Goal: Information Seeking & Learning: Learn about a topic

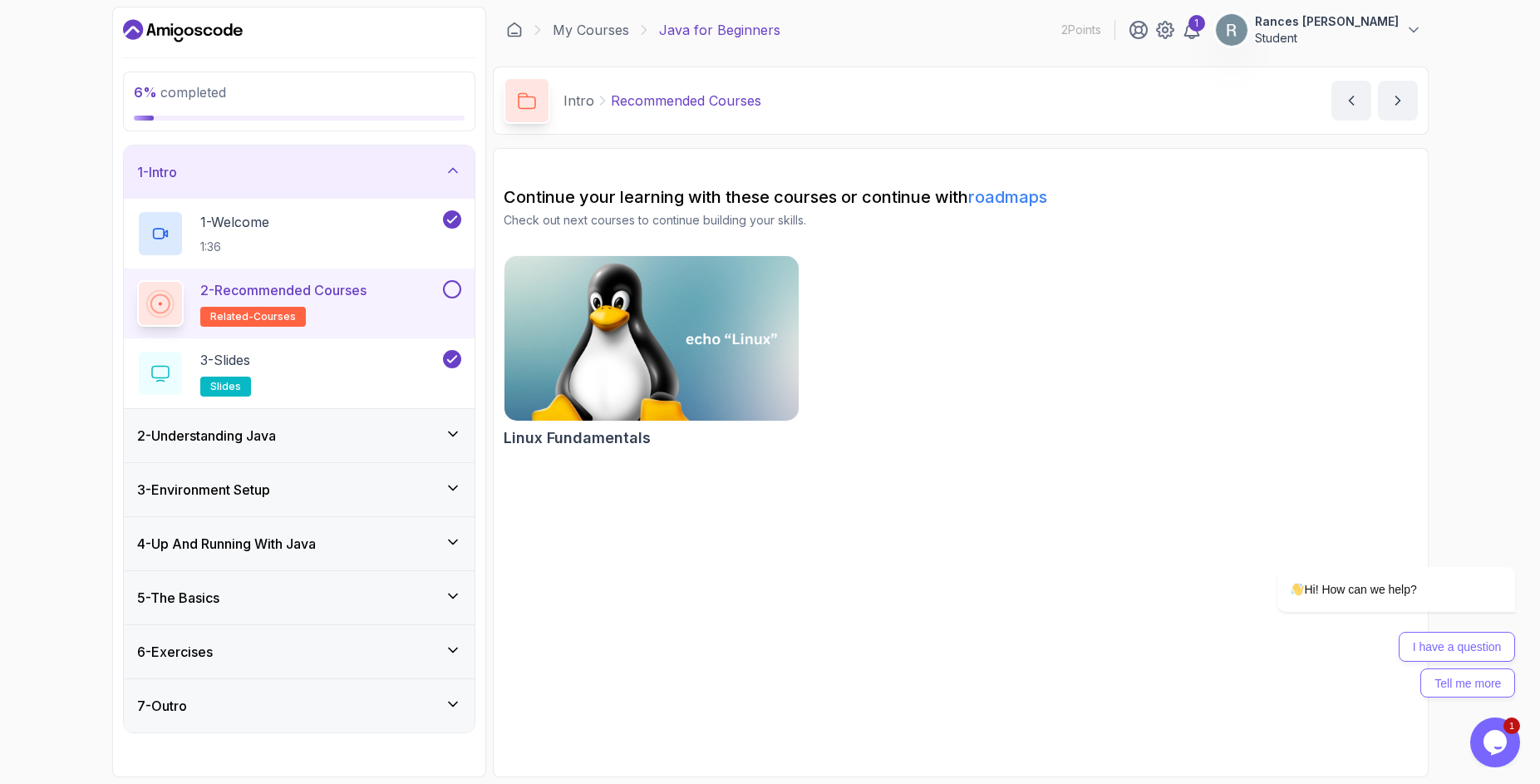
click at [1403, 37] on button "Rances [PERSON_NAME] Student" at bounding box center [1318, 30] width 207 height 34
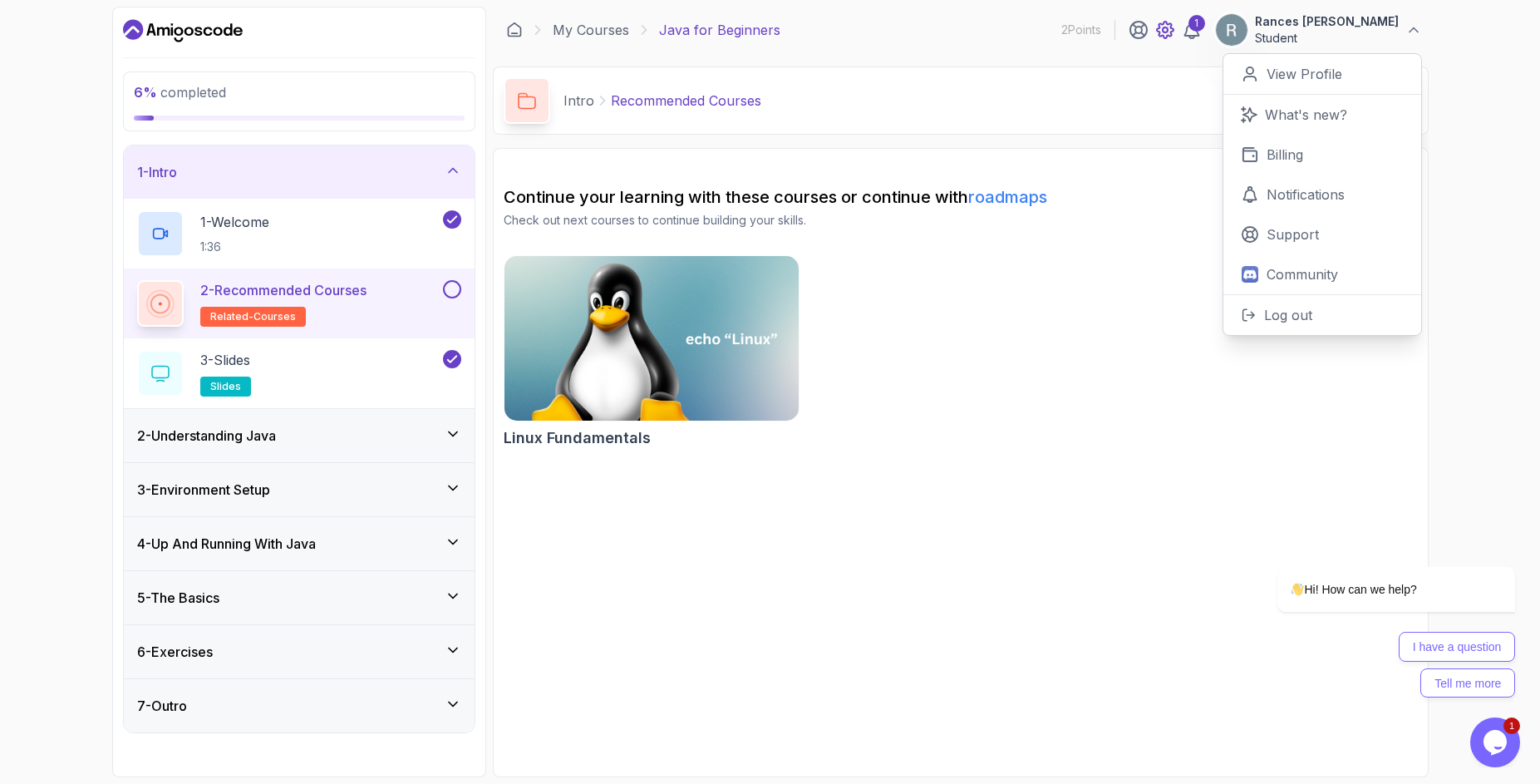
click at [1167, 33] on icon at bounding box center [1164, 29] width 5 height 5
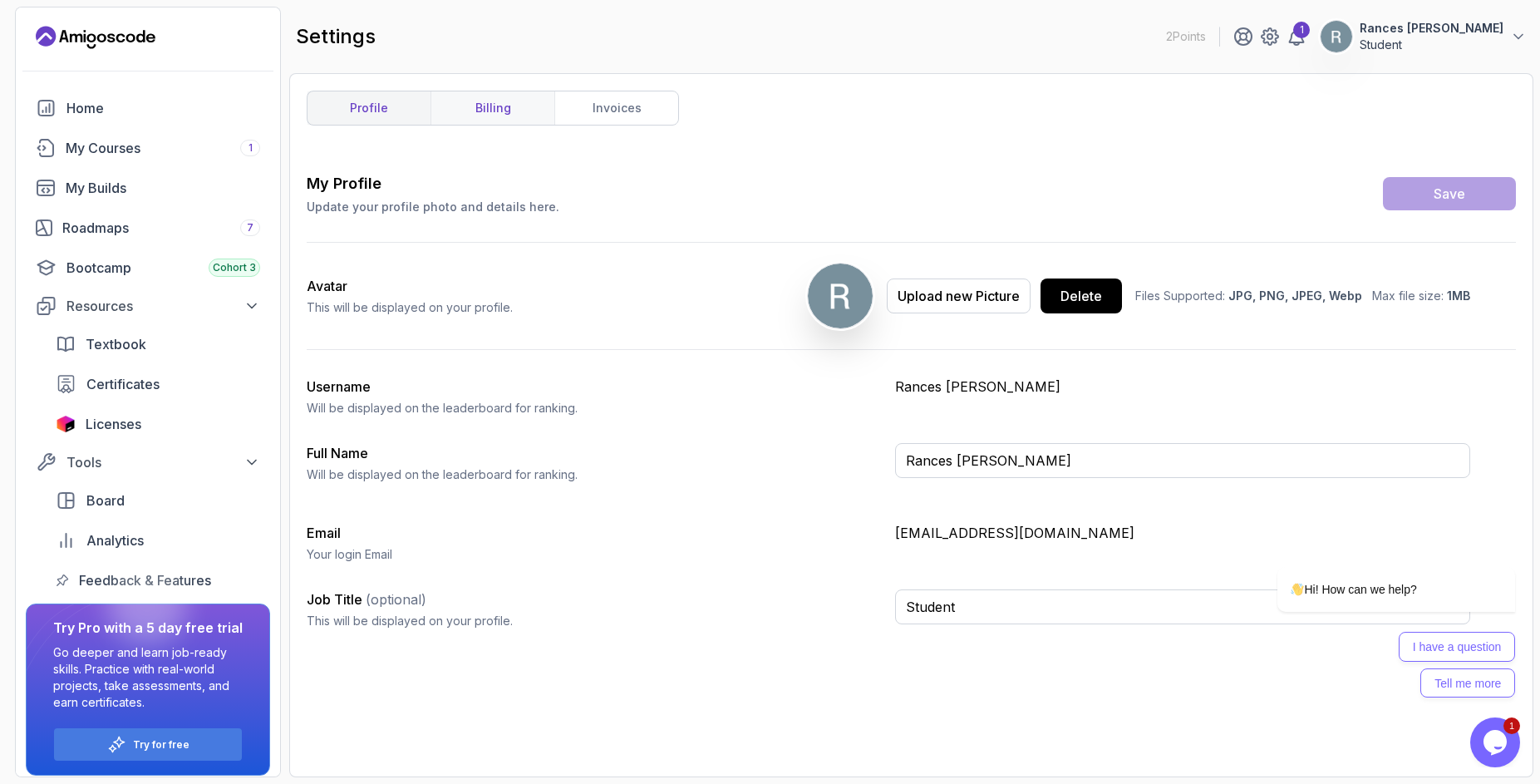
click at [502, 117] on link "billing" at bounding box center [492, 108] width 124 height 34
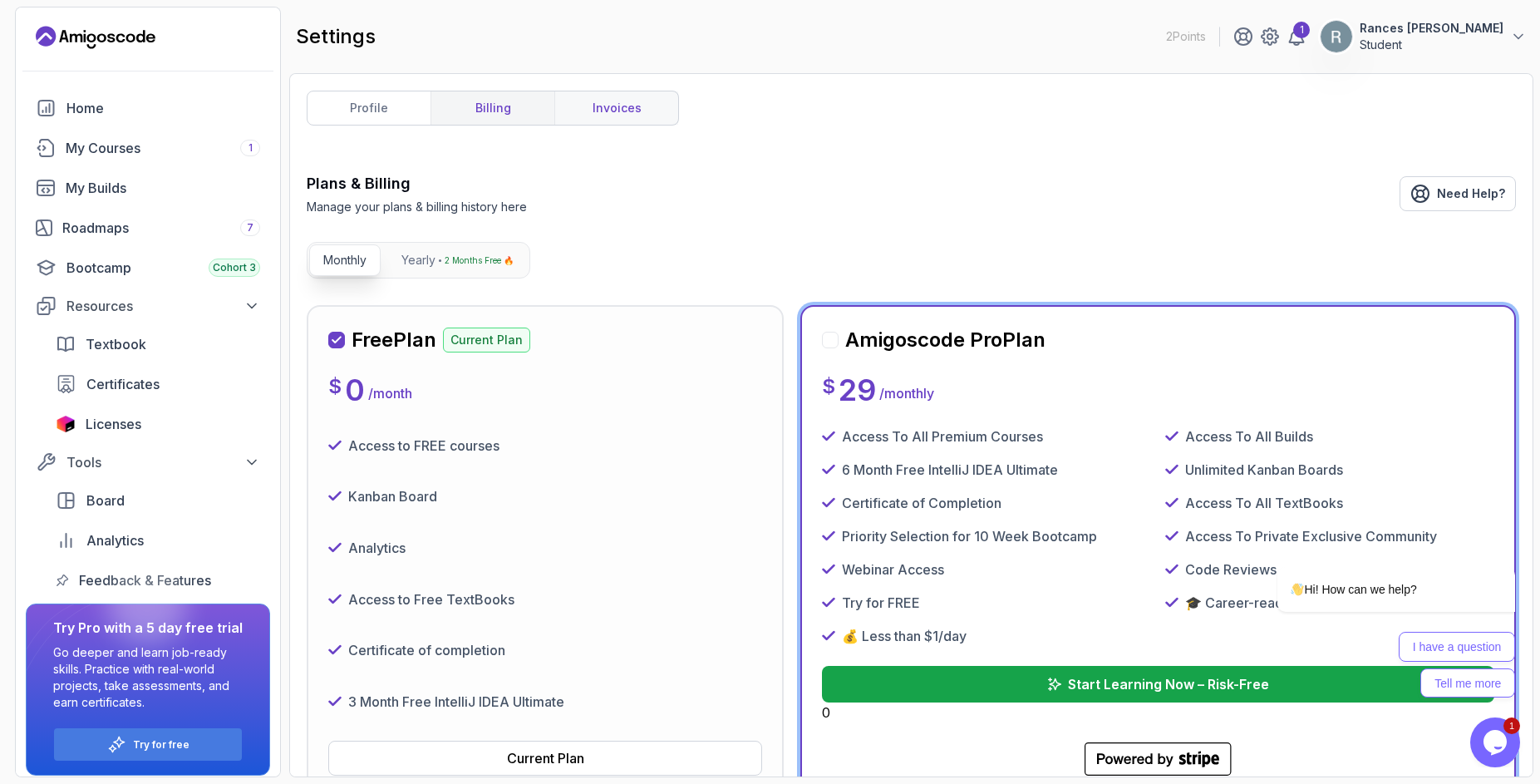
click at [565, 114] on link "invoices" at bounding box center [616, 108] width 124 height 34
click at [594, 115] on link "invoices" at bounding box center [616, 108] width 124 height 34
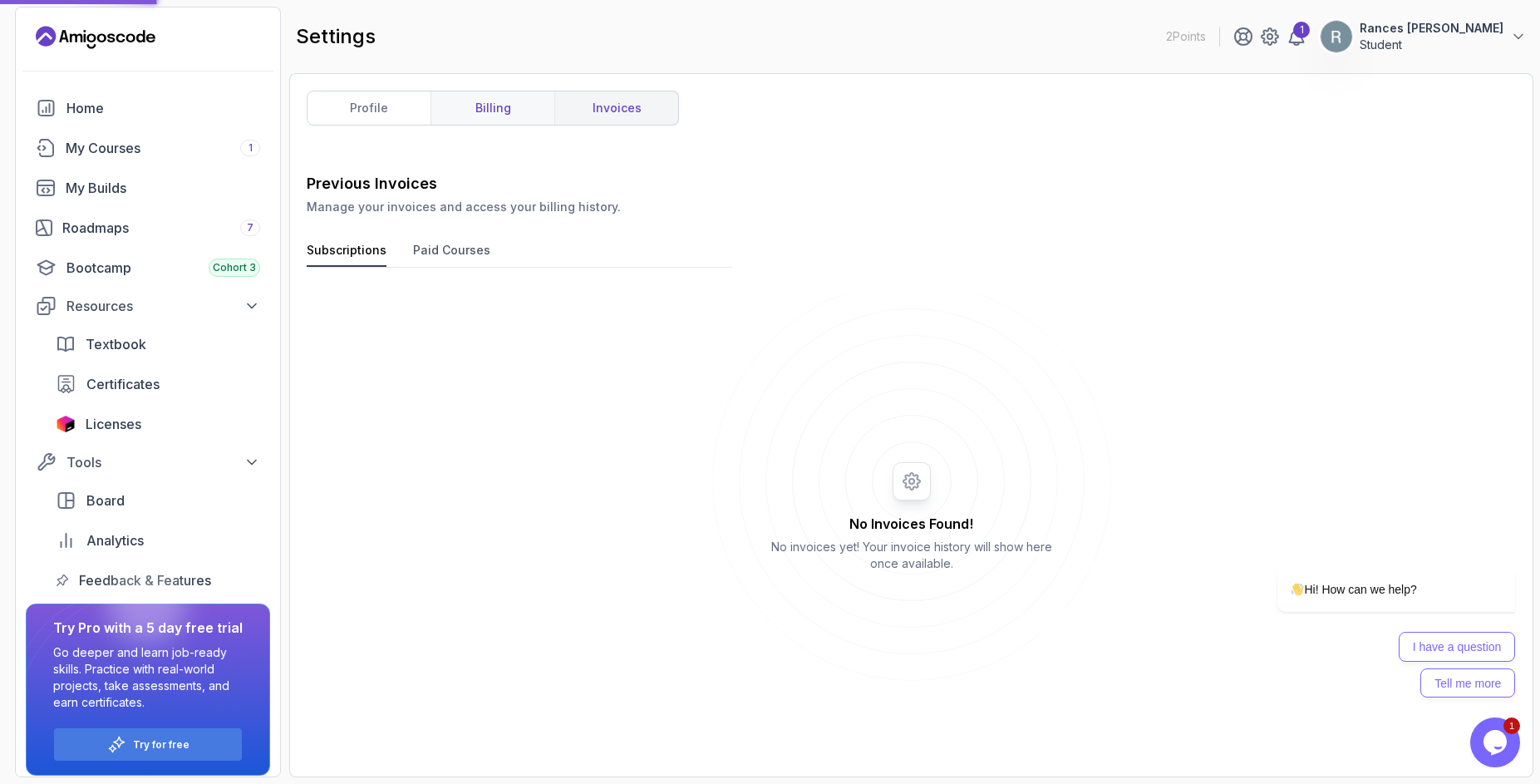
click at [518, 115] on link "billing" at bounding box center [492, 108] width 124 height 34
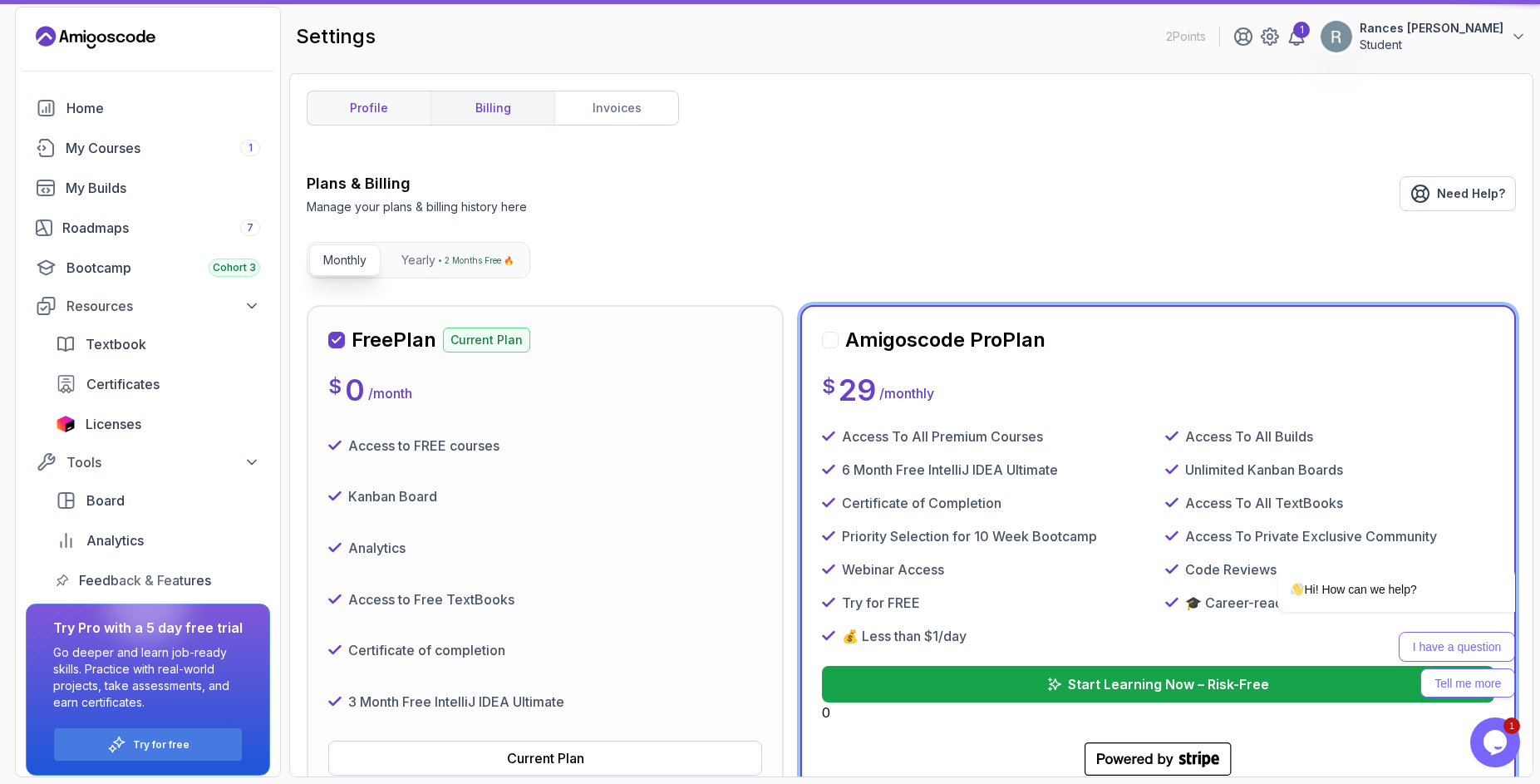
click at [396, 116] on link "profile" at bounding box center [369, 108] width 123 height 34
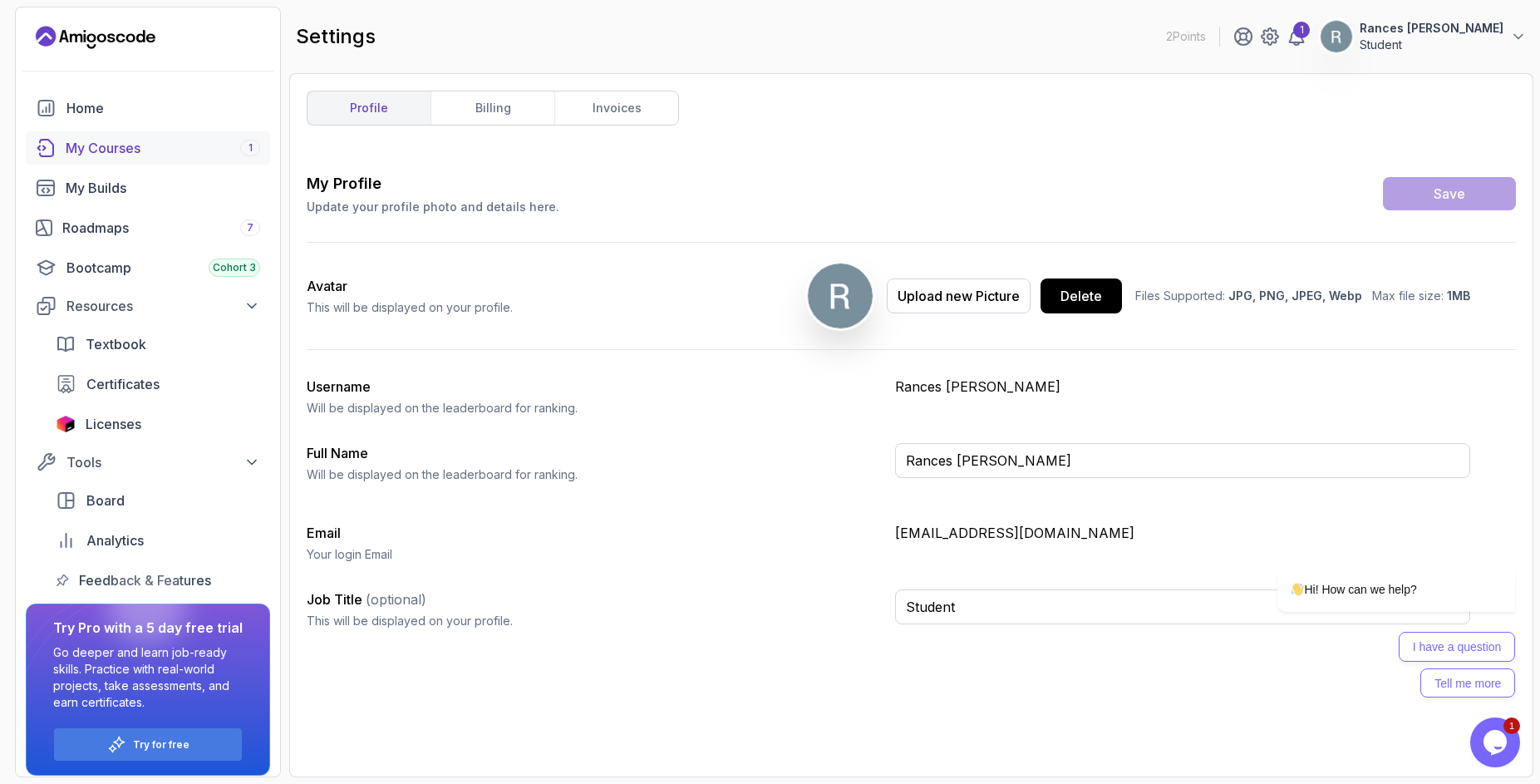
click at [150, 150] on div "My Courses 1" at bounding box center [163, 148] width 194 height 20
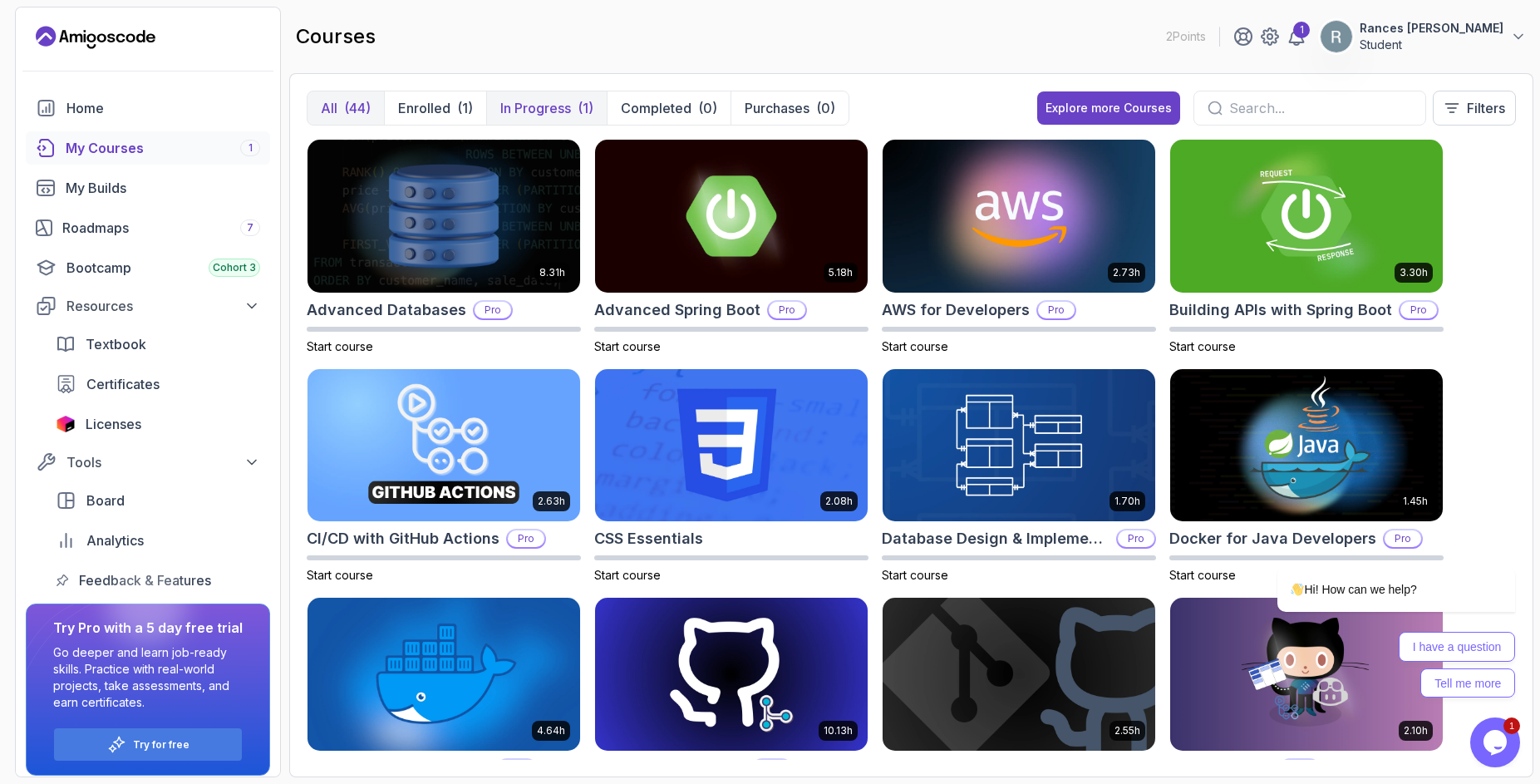
click at [535, 115] on p "In Progress" at bounding box center [535, 107] width 71 height 20
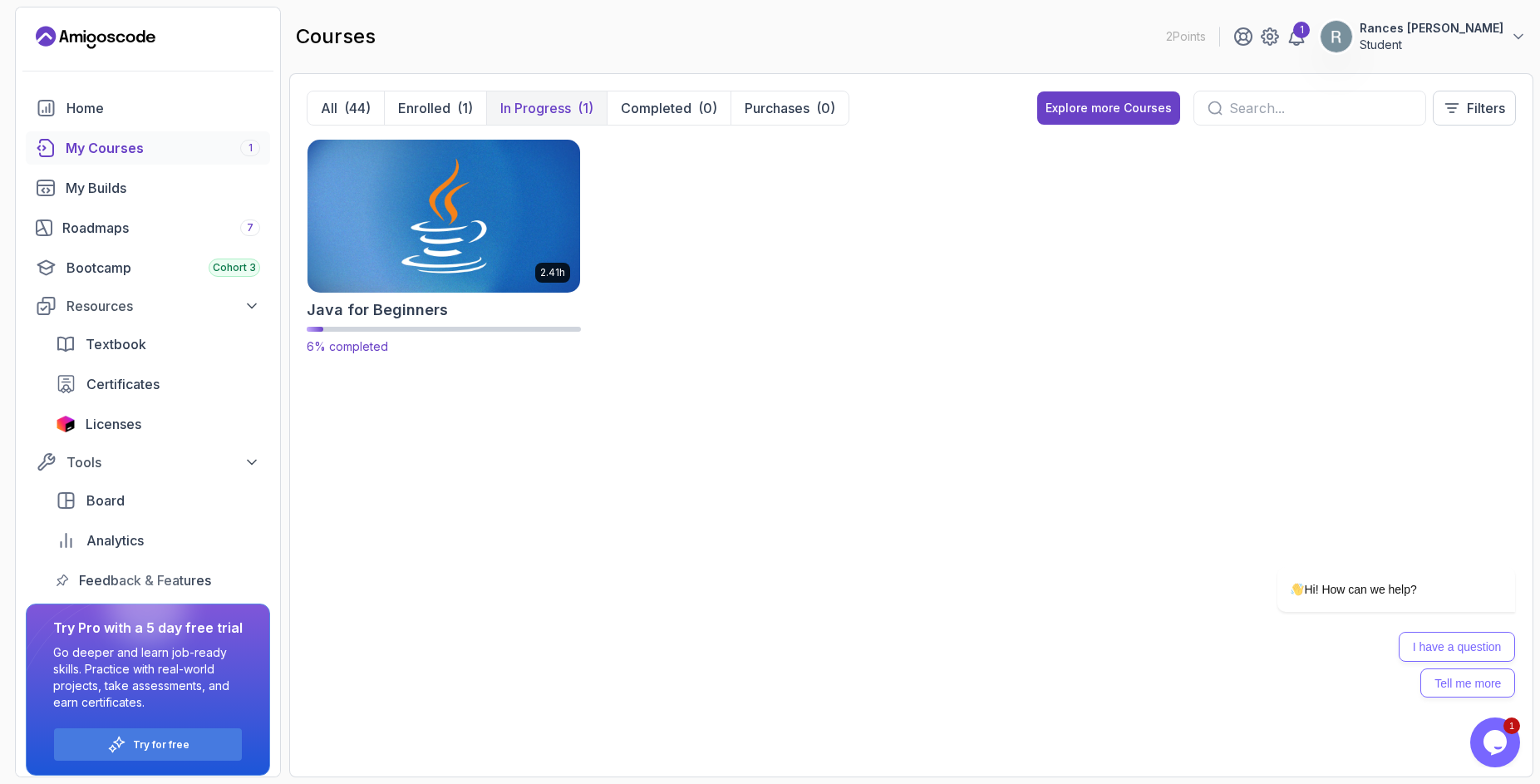
click at [496, 244] on img at bounding box center [444, 216] width 286 height 161
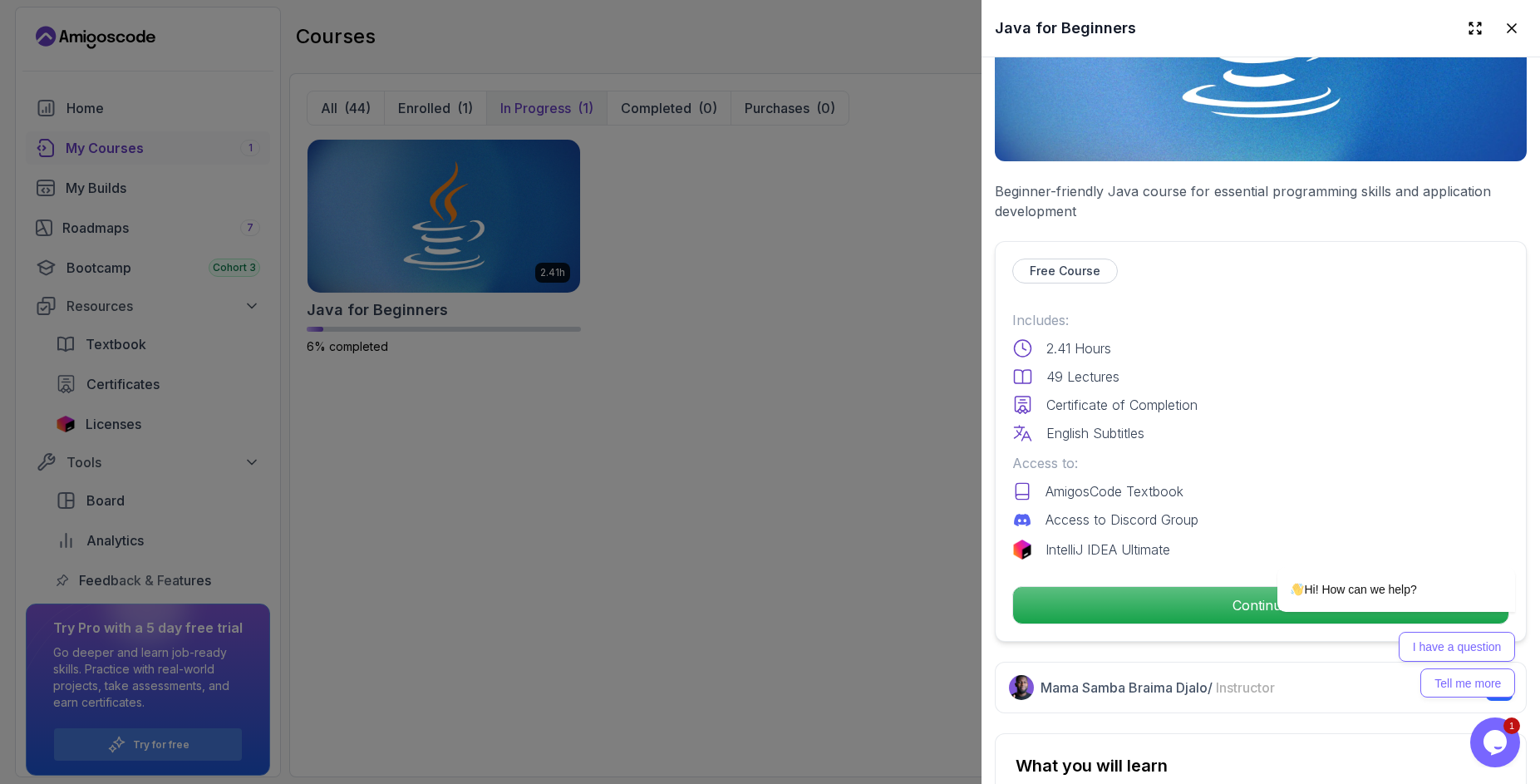
scroll to position [199, 0]
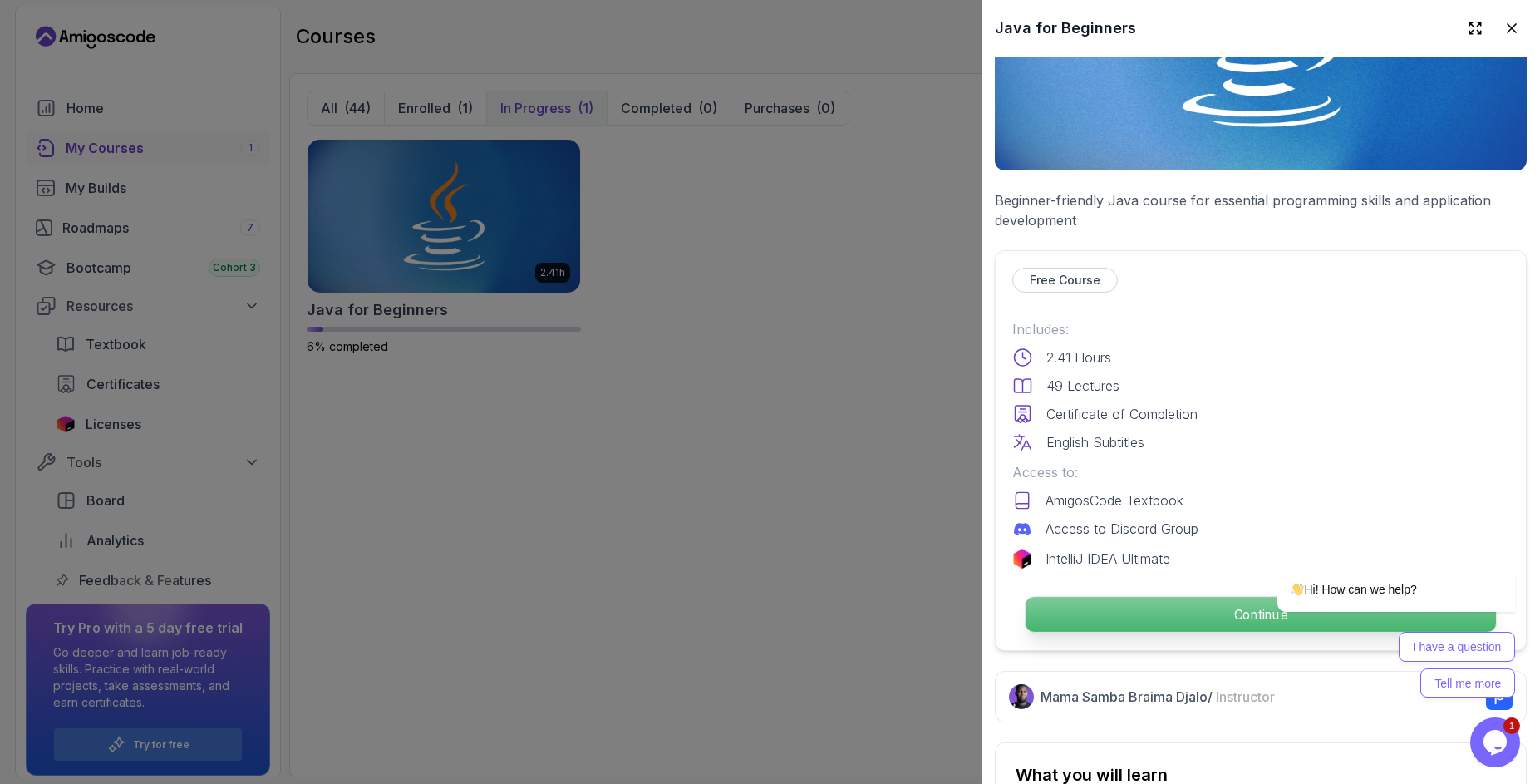
click at [1177, 605] on p "Continue" at bounding box center [1260, 614] width 470 height 35
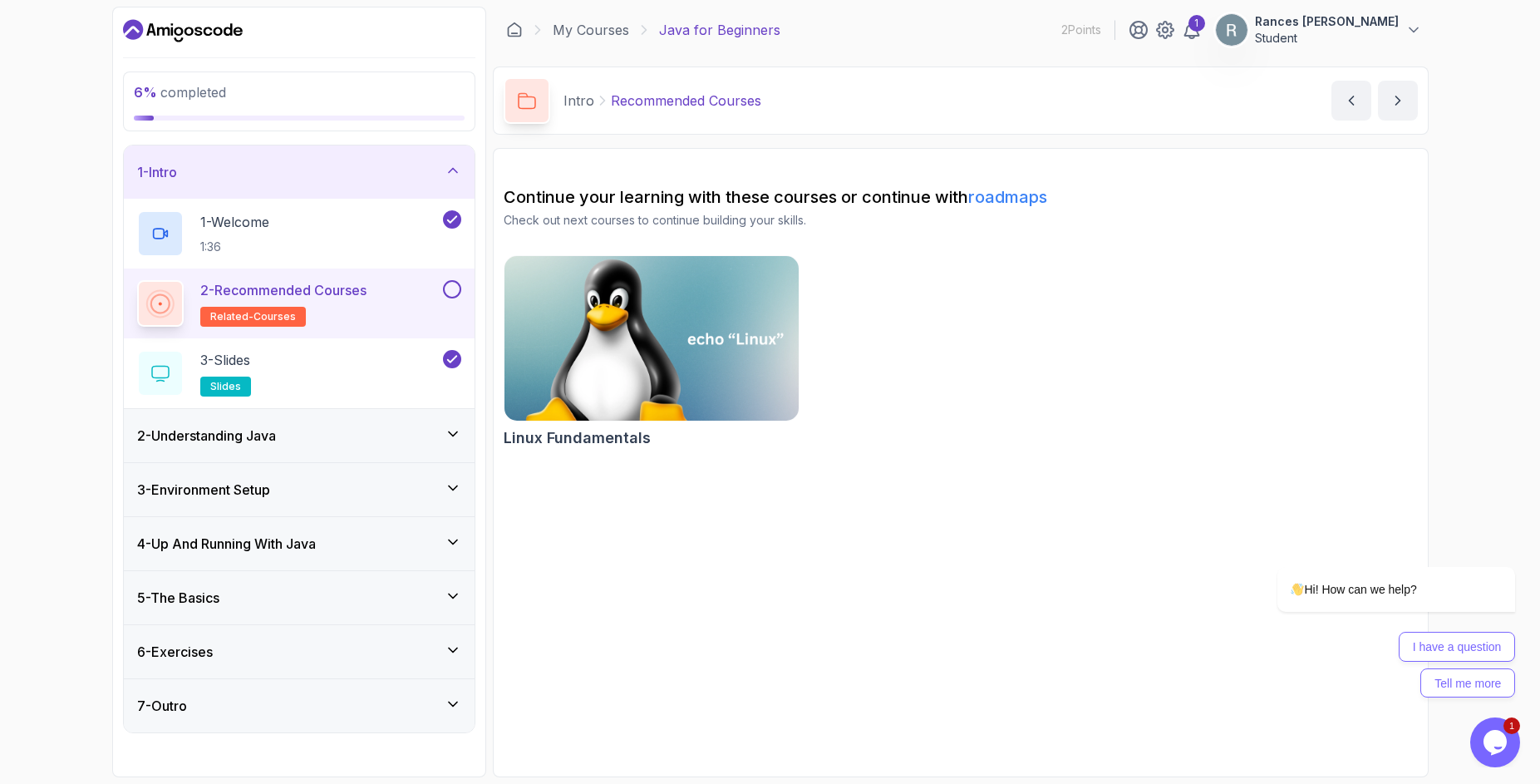
click at [613, 370] on img at bounding box center [651, 337] width 309 height 173
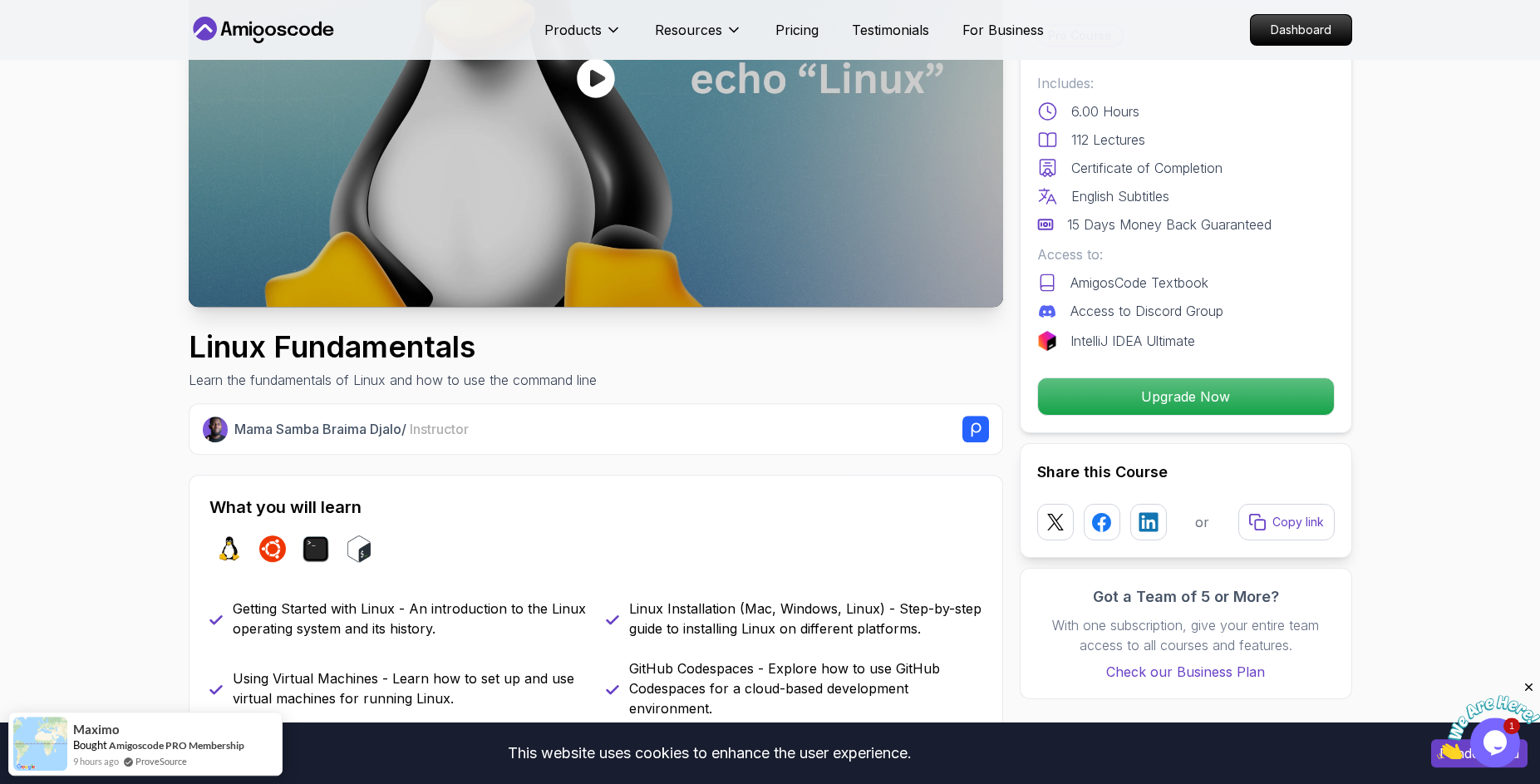
scroll to position [254, 0]
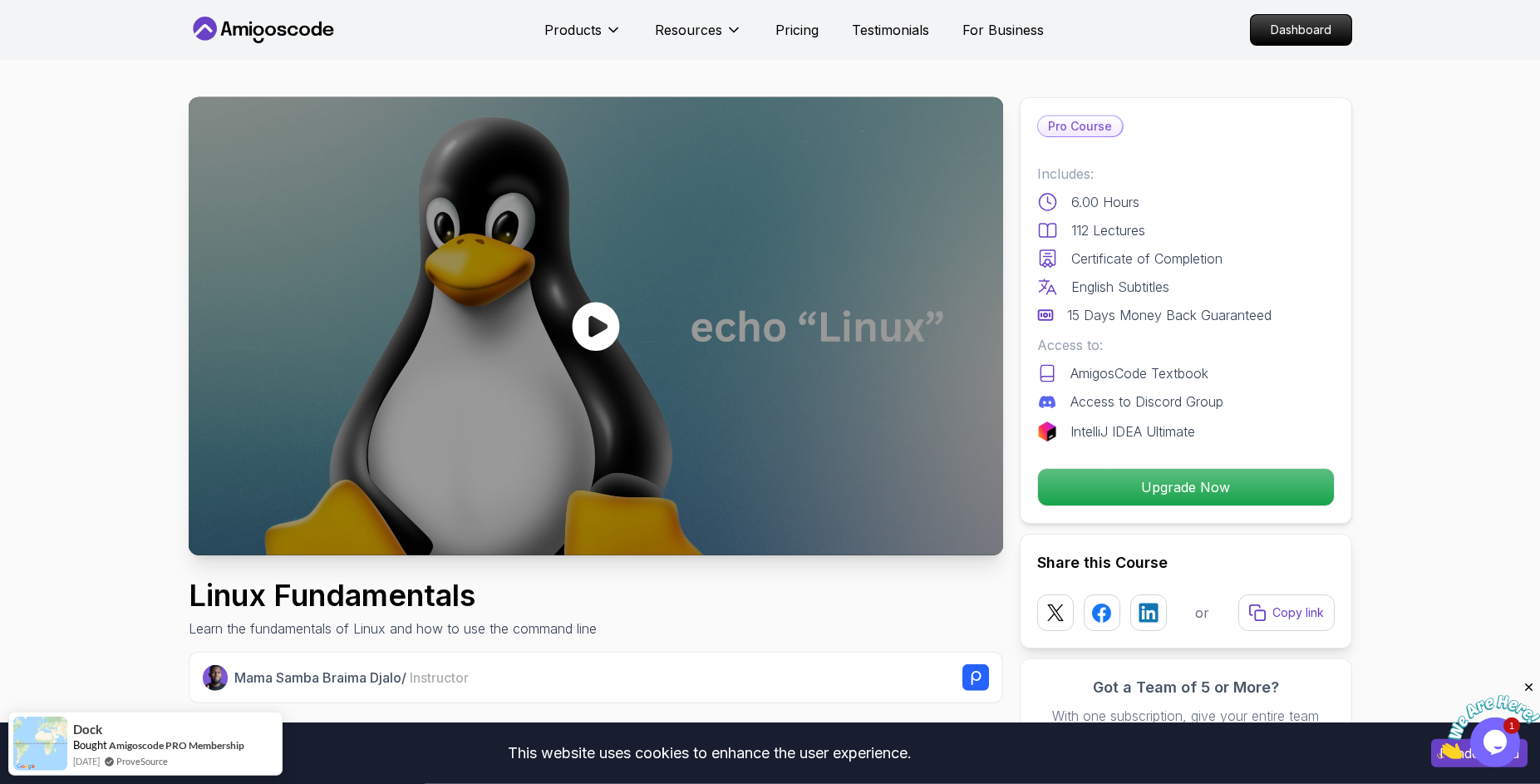
scroll to position [0, 0]
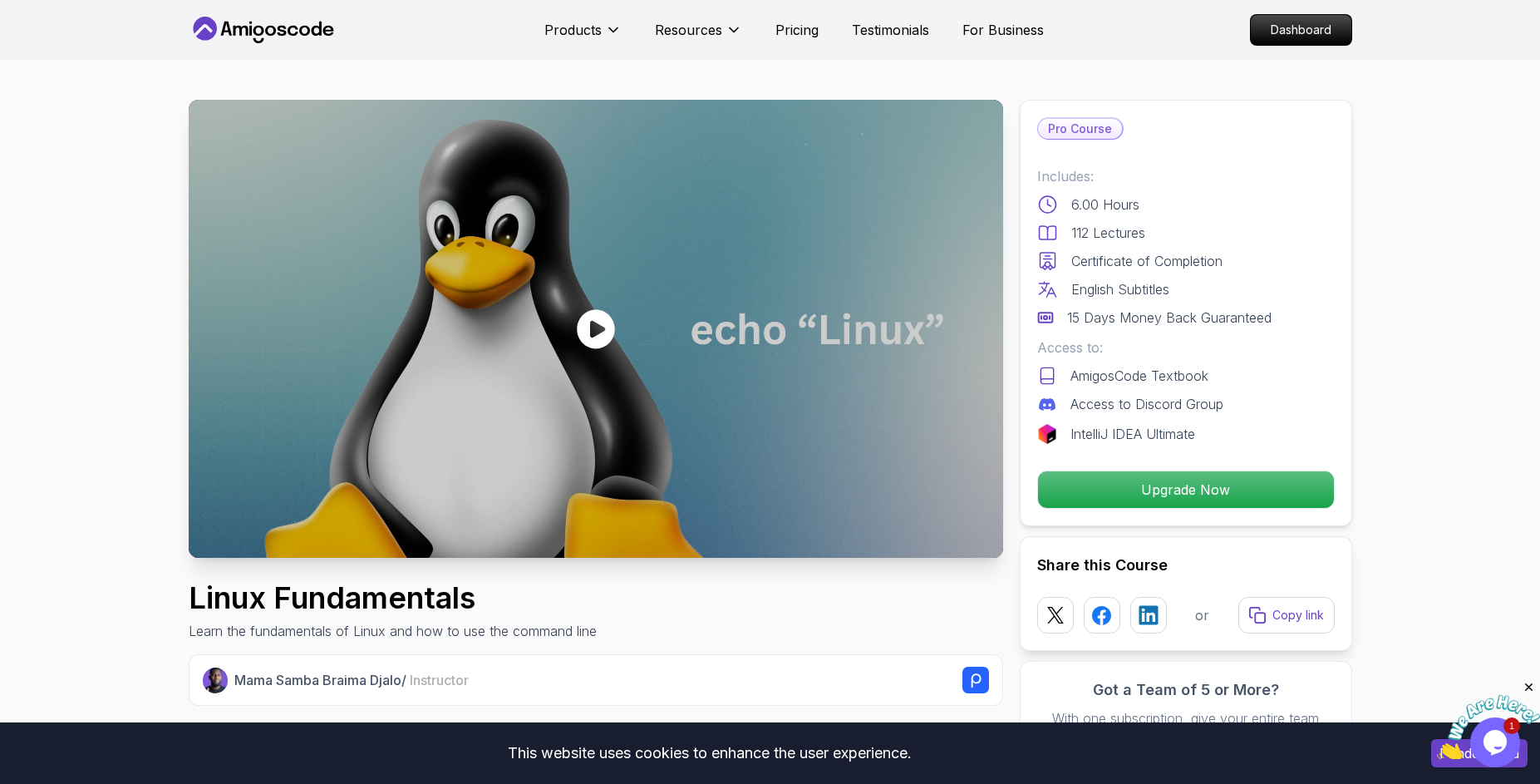
click at [1089, 127] on p "Pro Course" at bounding box center [1080, 128] width 84 height 20
click at [1097, 213] on p "6.00 Hours" at bounding box center [1105, 204] width 68 height 20
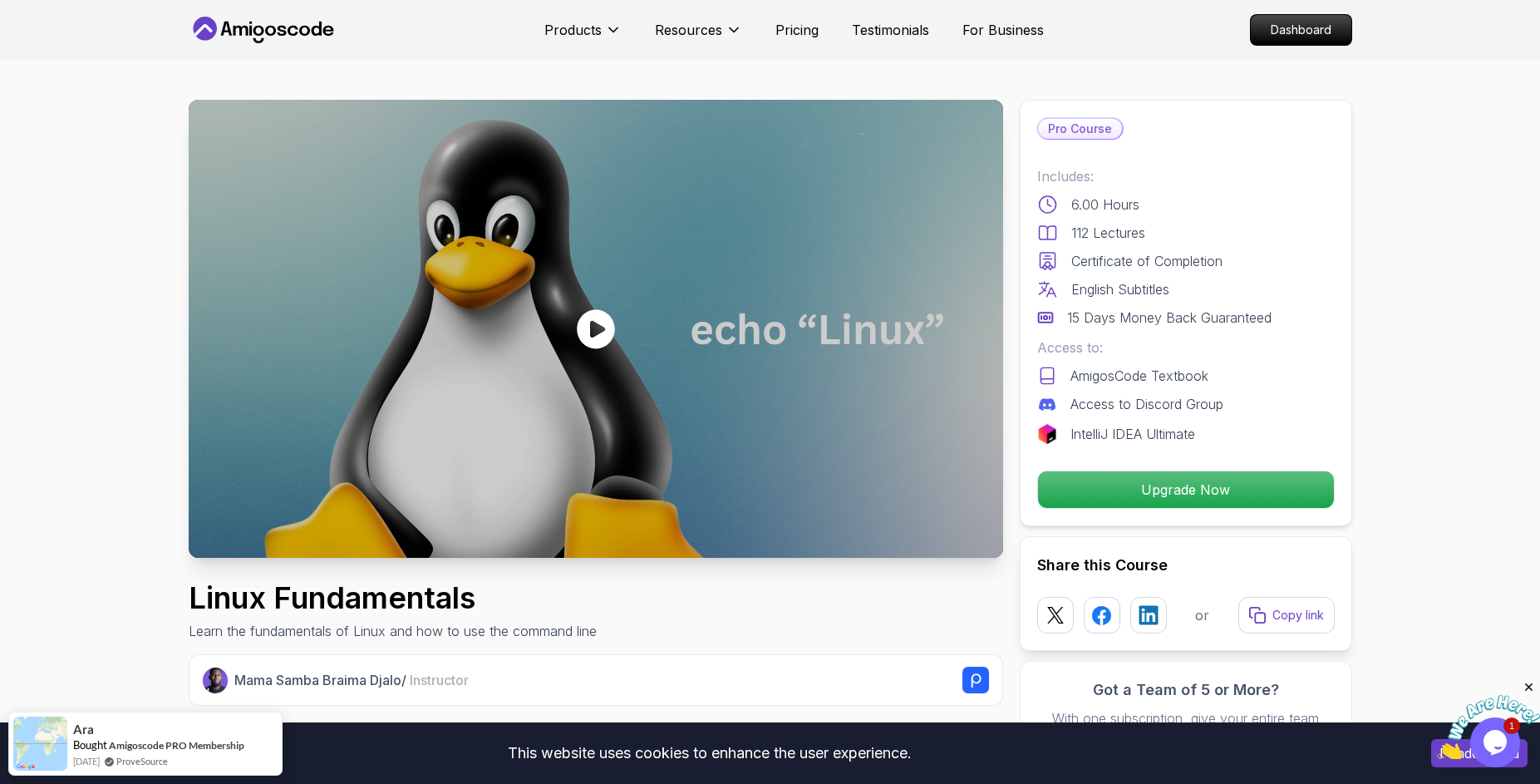
click at [1102, 249] on div "Includes: 6.00 Hours 112 Lectures Certificate of Completion English Subtitles 1…" at bounding box center [1186, 247] width 297 height 162
click at [1107, 259] on p "Certificate of Completion" at bounding box center [1147, 261] width 151 height 20
click at [1102, 402] on p "Access to Discord Group" at bounding box center [1147, 404] width 153 height 20
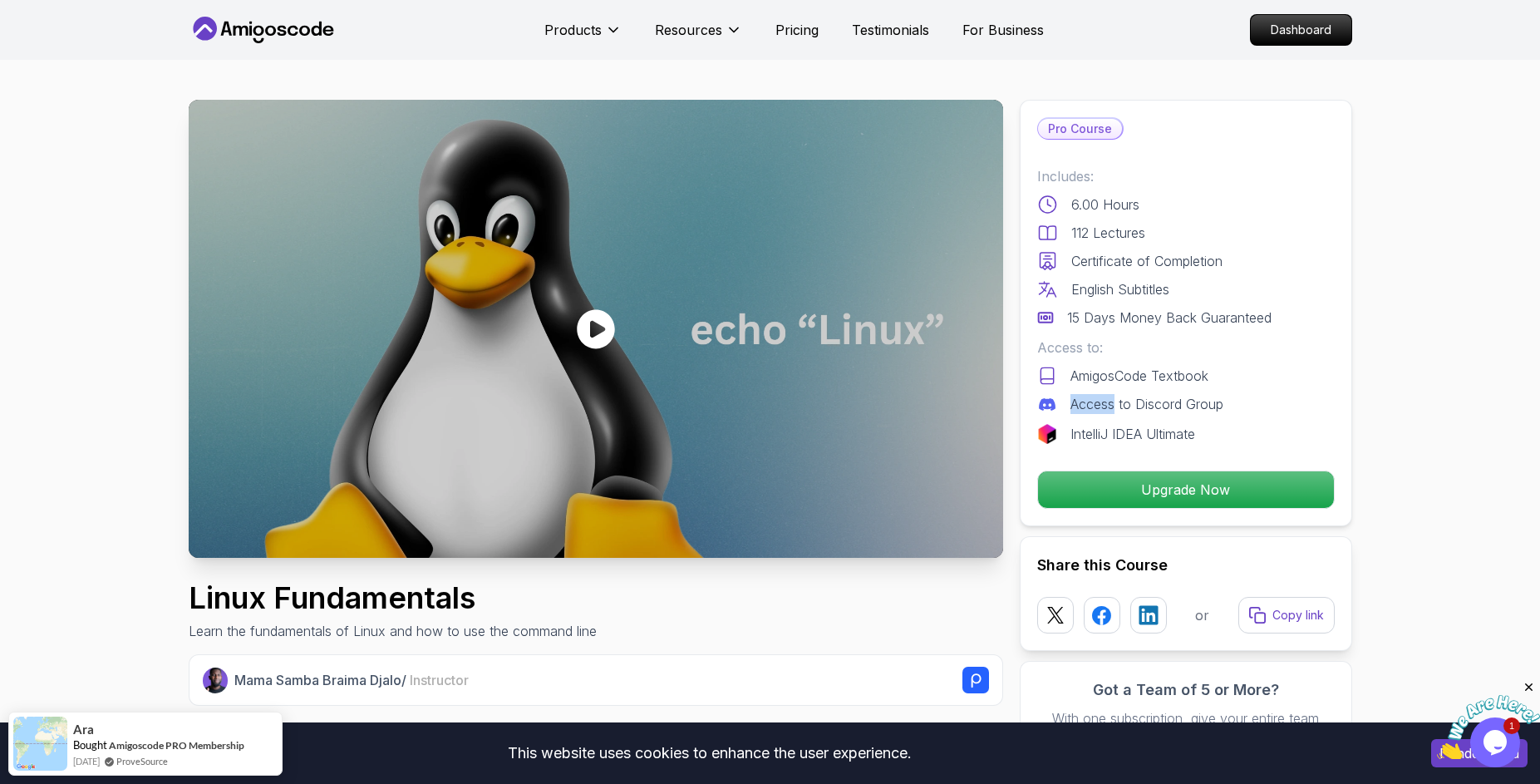
click at [1102, 402] on p "Access to Discord Group" at bounding box center [1147, 404] width 153 height 20
click at [1105, 372] on p "AmigosCode Textbook" at bounding box center [1139, 375] width 138 height 20
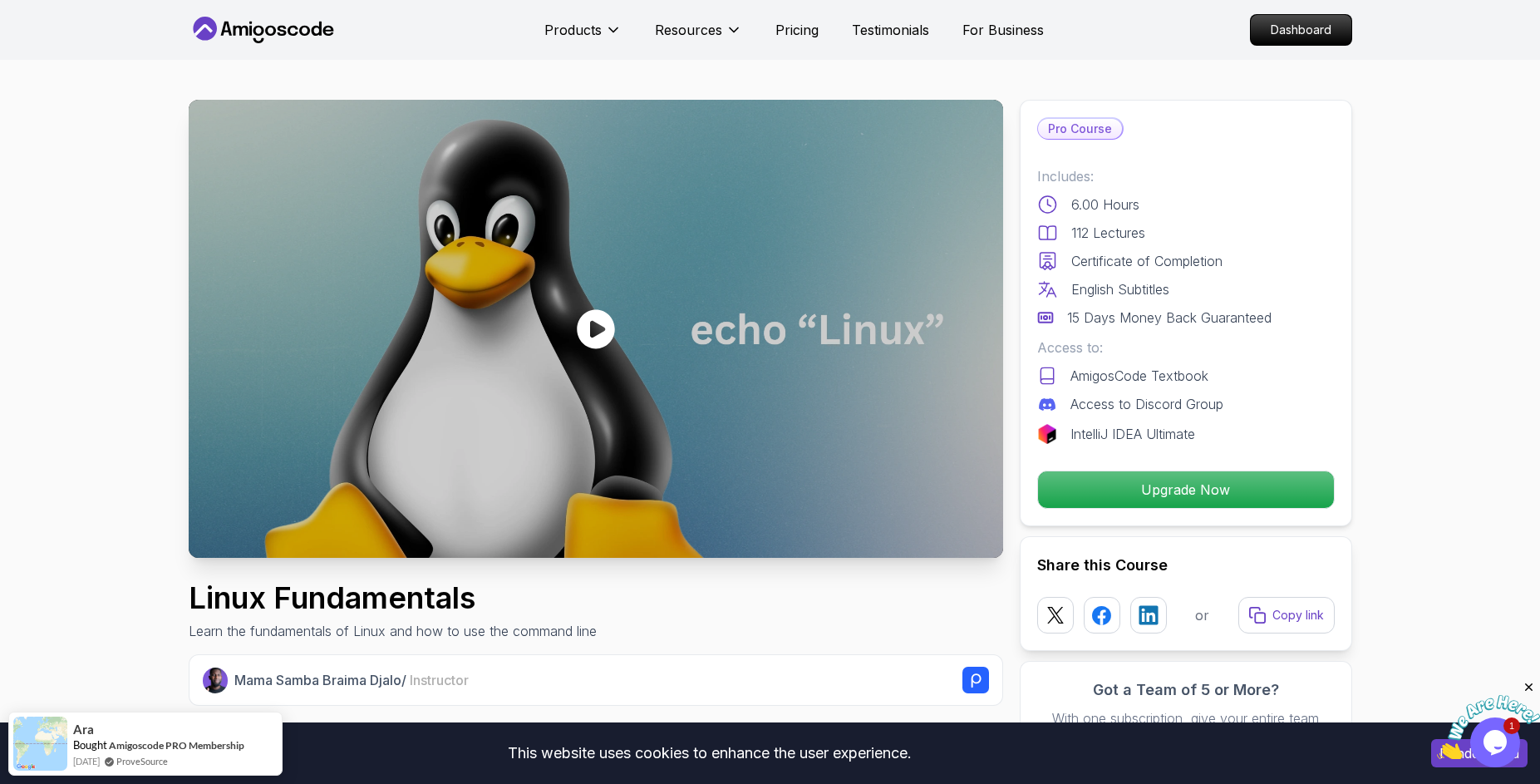
click at [1105, 372] on p "AmigosCode Textbook" at bounding box center [1139, 375] width 138 height 20
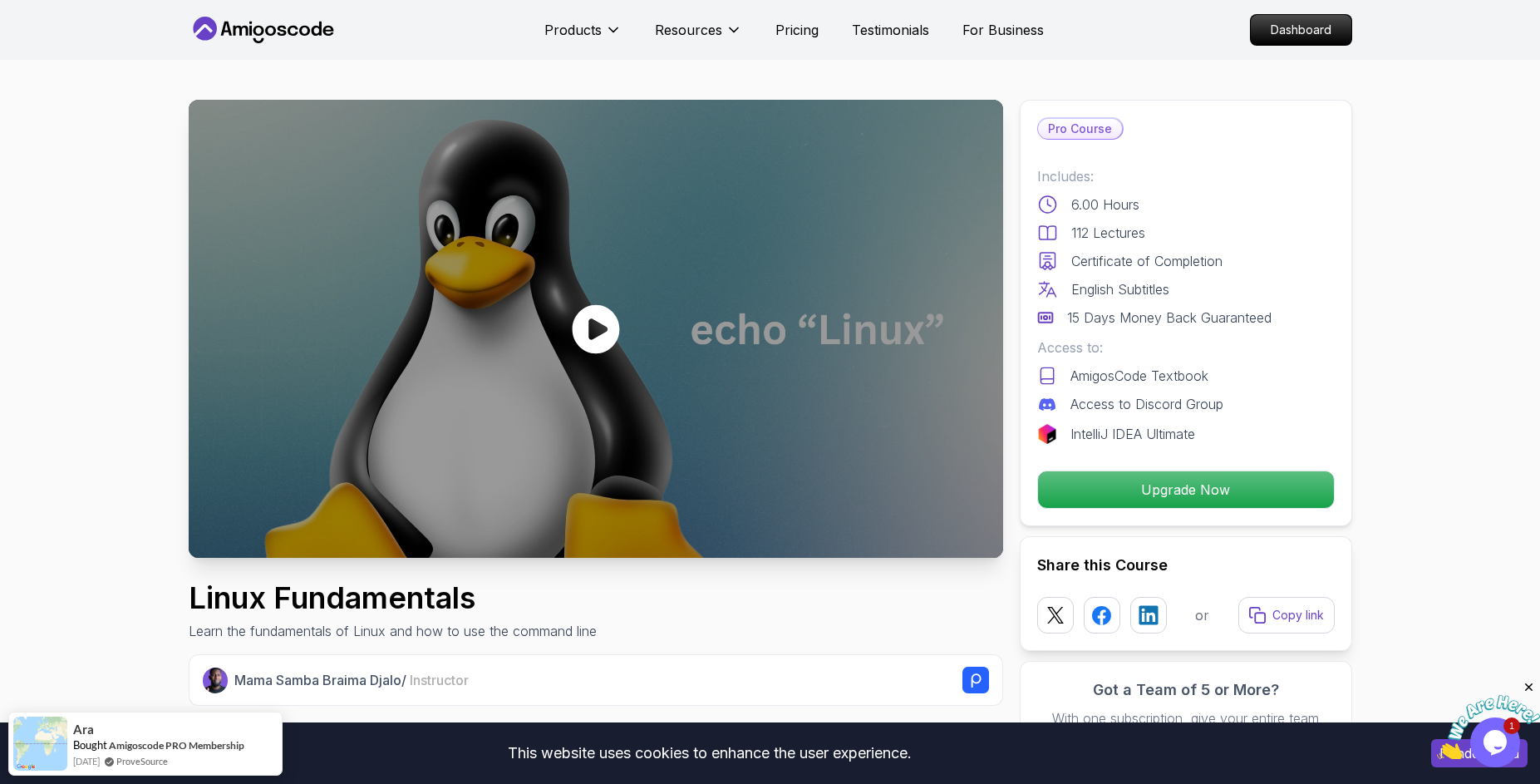
click at [571, 304] on icon at bounding box center [595, 328] width 50 height 50
